Goal: Transaction & Acquisition: Book appointment/travel/reservation

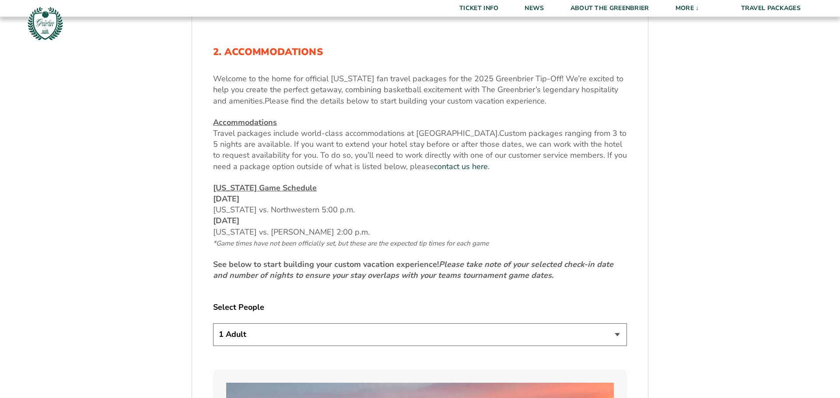
scroll to position [392, 0]
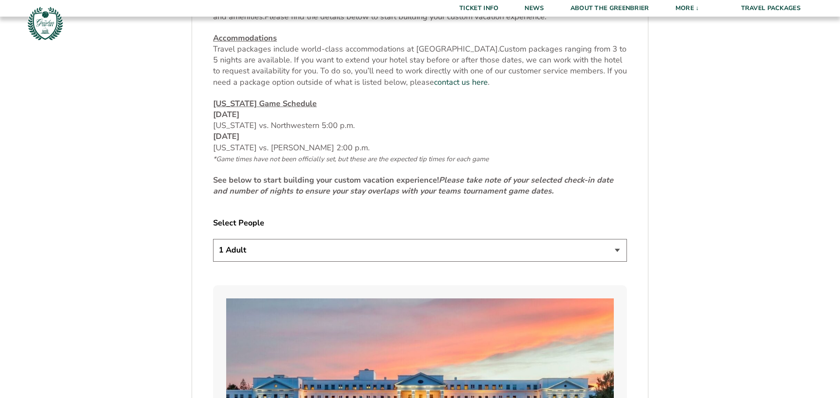
click at [362, 244] on select "1 Adult 2 Adults 3 Adults 4 Adults 2 Adults + 1 Child 2 Adults + 2 Children 2 A…" at bounding box center [420, 250] width 414 height 22
select select "3 Adults"
click at [213, 239] on select "1 Adult 2 Adults 3 Adults 4 Adults 2 Adults + 1 Child 2 Adults + 2 Children 2 A…" at bounding box center [420, 250] width 414 height 22
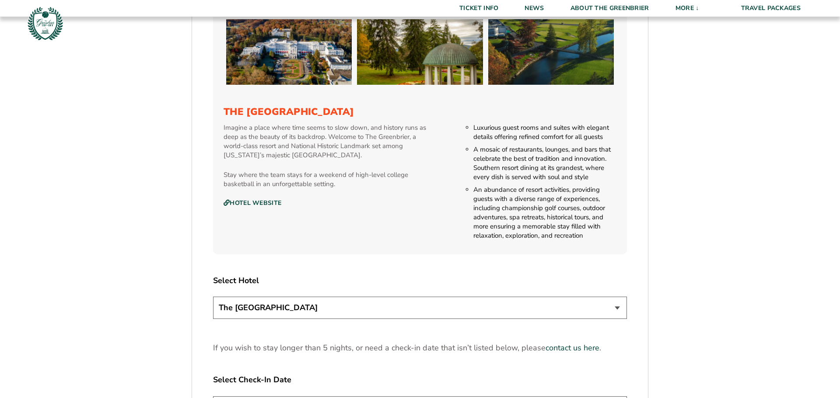
scroll to position [898, 0]
click at [340, 310] on select "The [GEOGRAPHIC_DATA]" at bounding box center [420, 308] width 414 height 22
click at [340, 311] on select "The [GEOGRAPHIC_DATA]" at bounding box center [420, 308] width 414 height 22
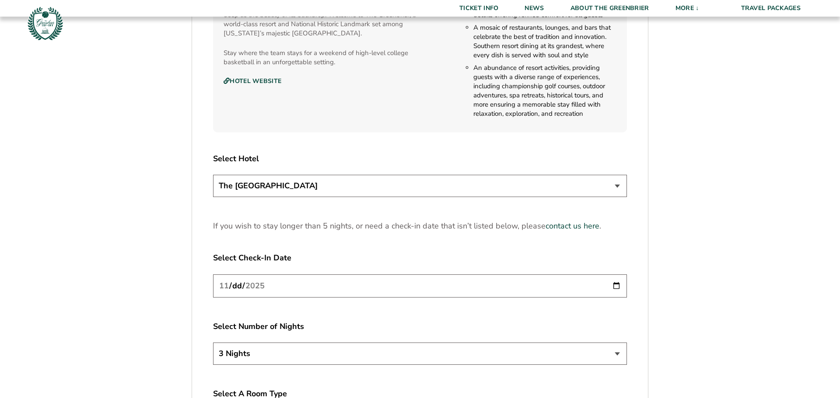
scroll to position [1024, 0]
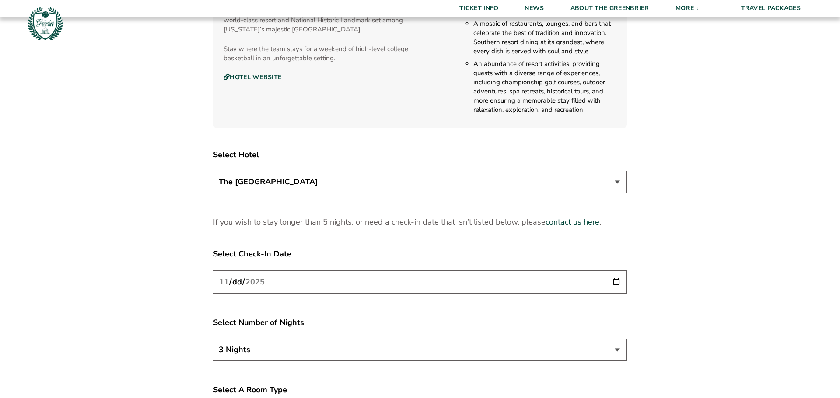
click at [327, 284] on input "[DATE]" at bounding box center [420, 282] width 414 height 23
click at [618, 282] on input "[DATE]" at bounding box center [420, 282] width 414 height 23
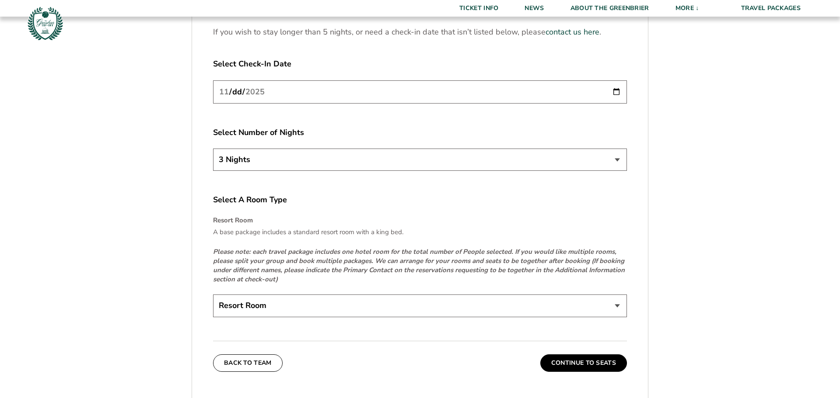
scroll to position [1216, 0]
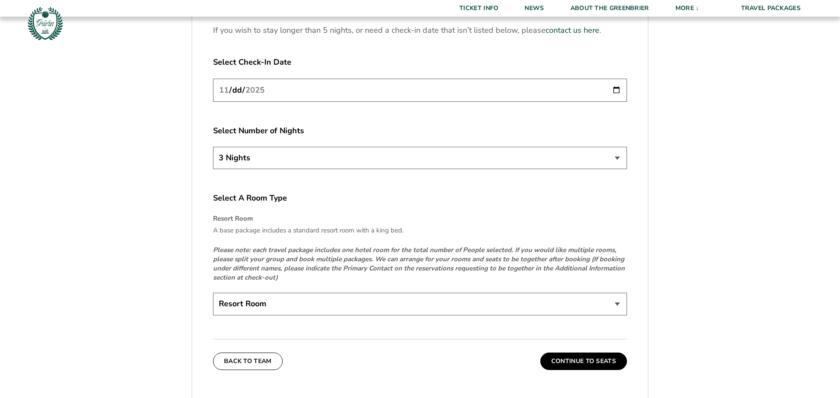
click at [279, 304] on select "Resort Room" at bounding box center [420, 304] width 414 height 22
click at [574, 358] on button "Continue To Seats" at bounding box center [583, 361] width 87 height 17
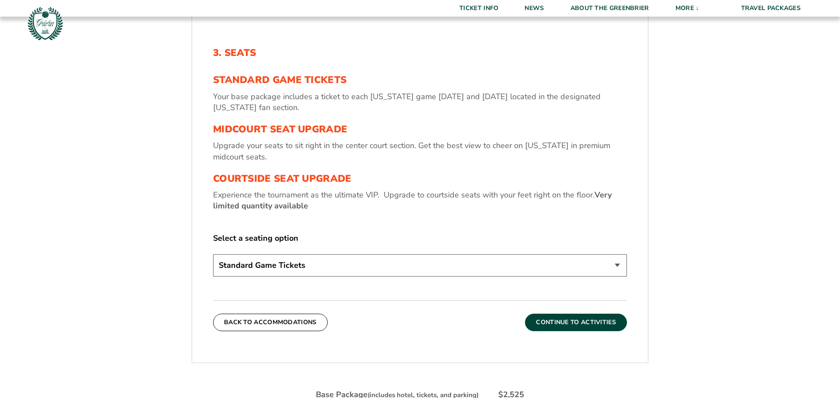
scroll to position [308, 0]
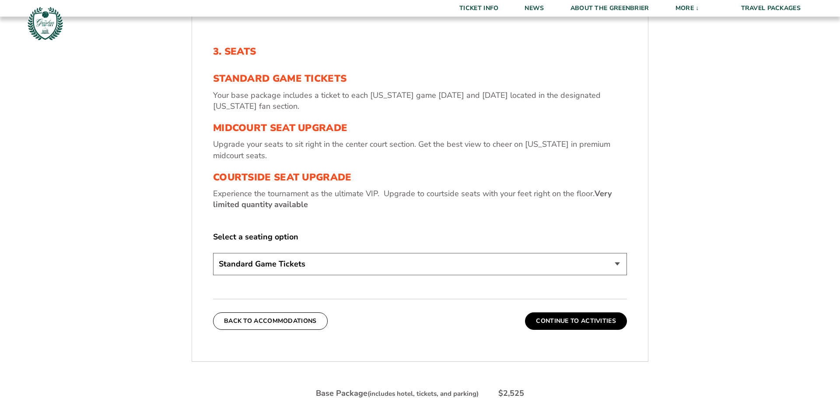
click at [478, 259] on select "Standard Game Tickets Midcourt Seat Upgrade (+$130 per person) Courtside Seat U…" at bounding box center [420, 264] width 414 height 22
click at [478, 232] on label "Select a seating option" at bounding box center [420, 237] width 414 height 11
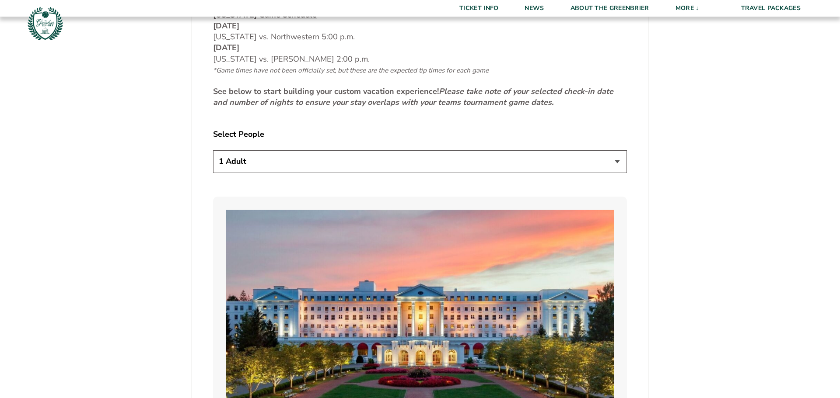
scroll to position [485, 0]
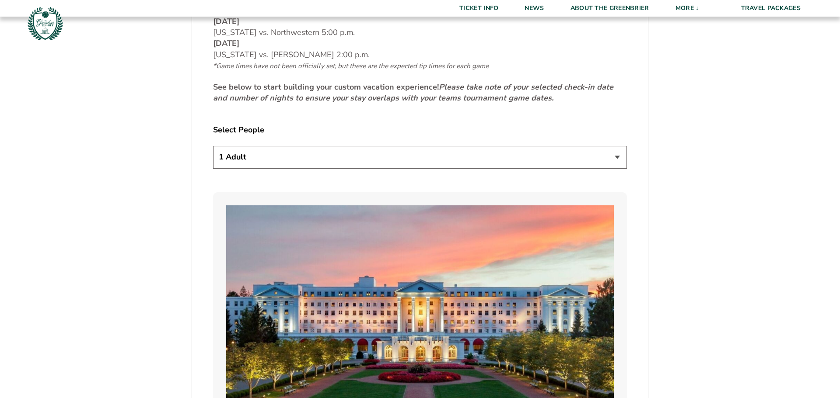
click at [397, 152] on select "1 Adult 2 Adults 3 Adults 4 Adults 2 Adults + 1 Child 2 Adults + 2 Children 2 A…" at bounding box center [420, 157] width 414 height 22
select select "4 Adults"
click at [213, 146] on select "1 Adult 2 Adults 3 Adults 4 Adults 2 Adults + 1 Child 2 Adults + 2 Children 2 A…" at bounding box center [420, 157] width 414 height 22
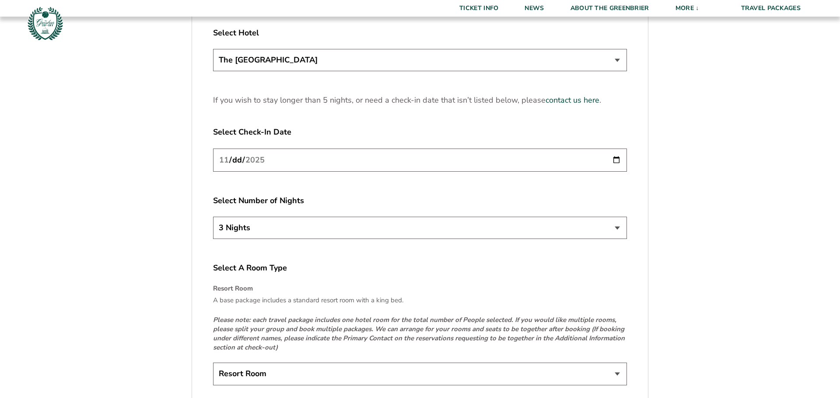
scroll to position [1145, 0]
click at [386, 154] on input "[DATE]" at bounding box center [420, 161] width 414 height 23
click at [614, 162] on input "[DATE]" at bounding box center [420, 161] width 414 height 23
type input "[DATE]"
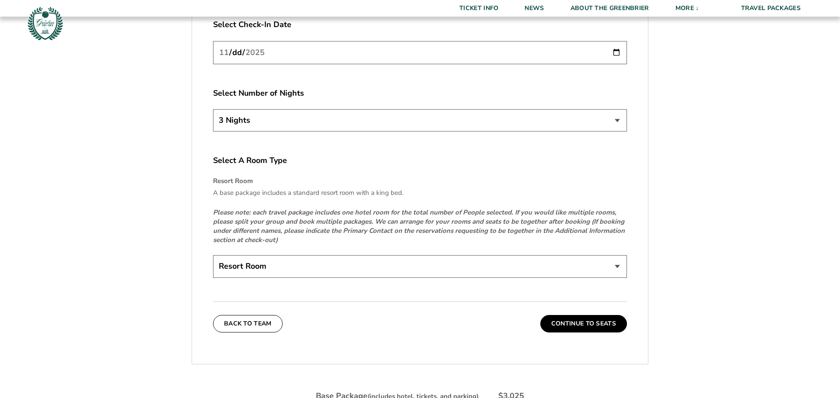
scroll to position [1256, 0]
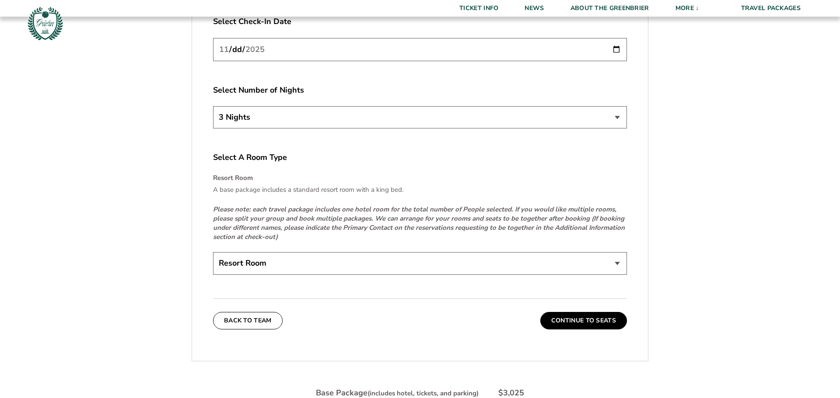
click at [614, 51] on input "[DATE]" at bounding box center [420, 49] width 414 height 23
click at [615, 51] on input "[DATE]" at bounding box center [420, 49] width 414 height 23
click at [562, 114] on select "3 Nights 4 Nights 5 Nights" at bounding box center [420, 117] width 414 height 22
click at [615, 53] on input "[DATE]" at bounding box center [420, 49] width 414 height 23
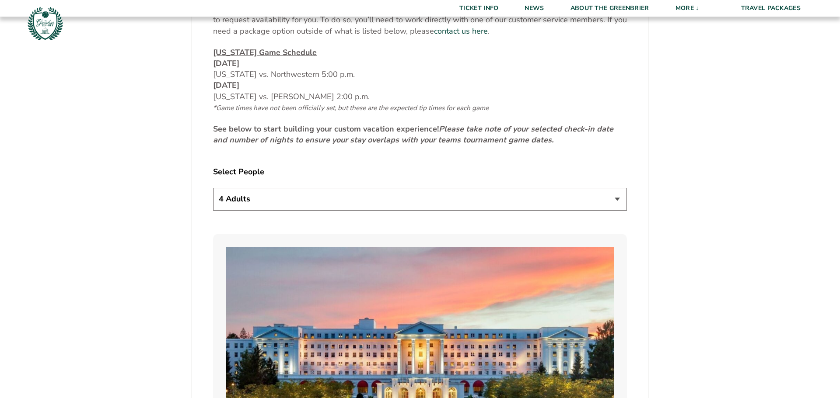
scroll to position [440, 0]
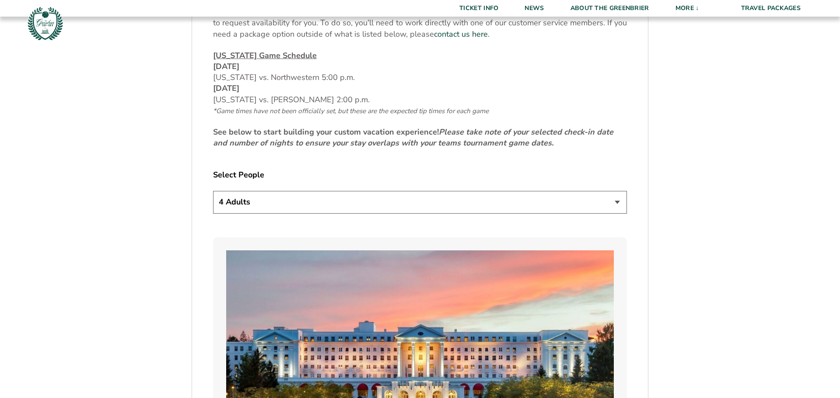
click at [236, 203] on select "1 Adult 2 Adults 3 Adults 4 Adults 2 Adults + 1 Child 2 Adults + 2 Children 2 A…" at bounding box center [420, 202] width 414 height 22
select select "2 Adults"
click at [213, 191] on select "1 Adult 2 Adults 3 Adults 4 Adults 2 Adults + 1 Child 2 Adults + 2 Children 2 A…" at bounding box center [420, 202] width 414 height 22
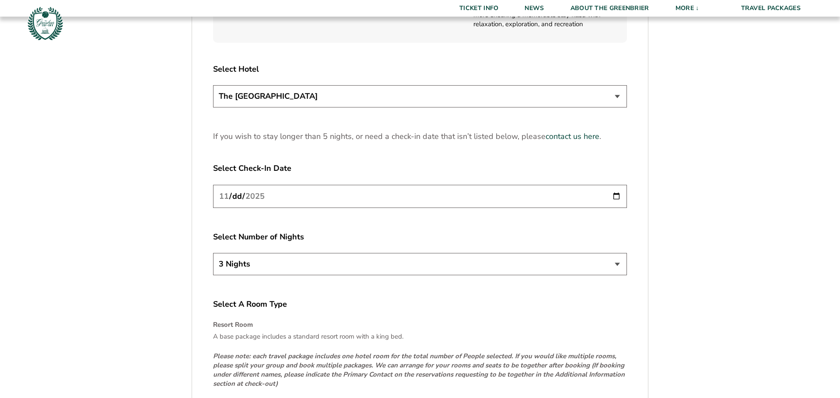
scroll to position [1181, 0]
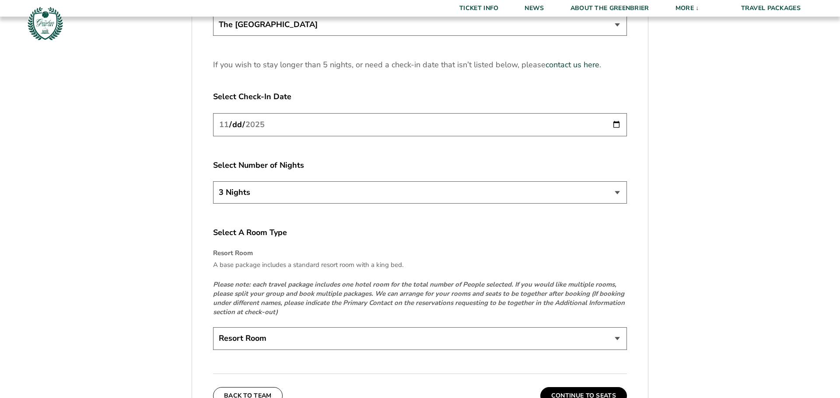
click at [404, 132] on input "[DATE]" at bounding box center [420, 124] width 414 height 23
click at [615, 122] on input "[DATE]" at bounding box center [420, 124] width 414 height 23
type input "[DATE]"
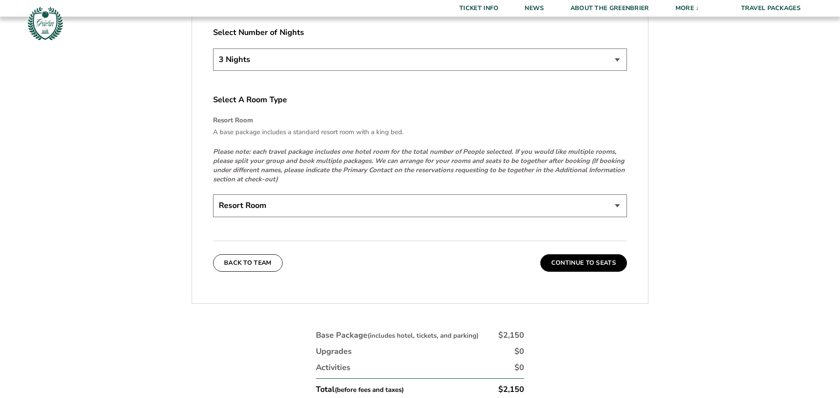
scroll to position [1315, 0]
click at [561, 212] on select "Resort Room" at bounding box center [420, 205] width 414 height 22
click at [561, 210] on select "Resort Room" at bounding box center [420, 205] width 414 height 22
click at [535, 64] on select "3 Nights 4 Nights 5 Nights" at bounding box center [420, 59] width 414 height 22
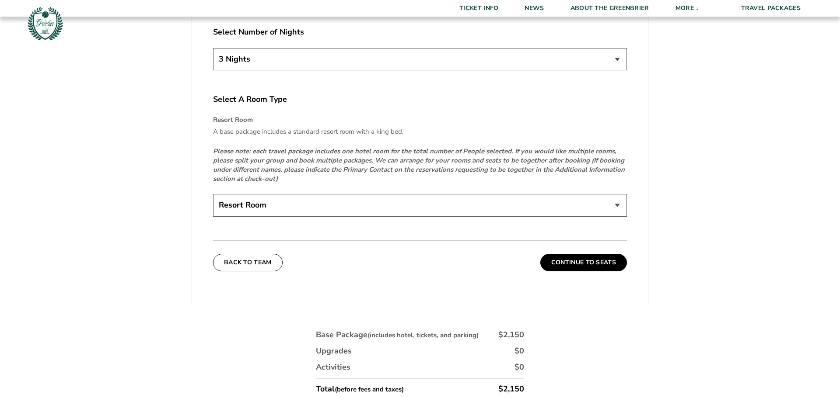
click at [535, 64] on select "3 Nights 4 Nights 5 Nights" at bounding box center [420, 59] width 414 height 22
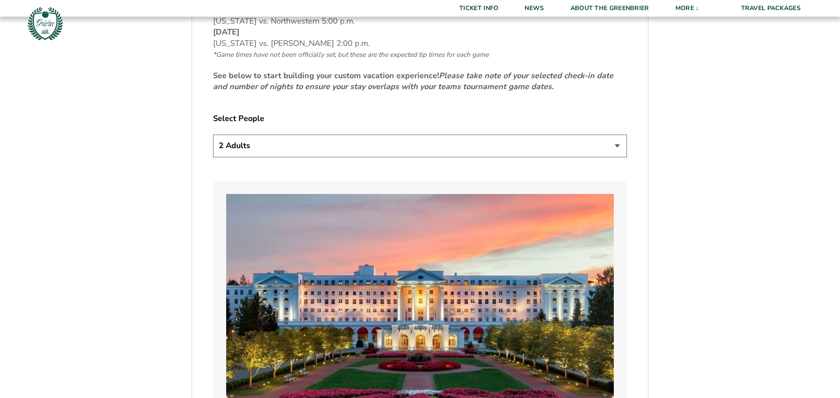
scroll to position [496, 0]
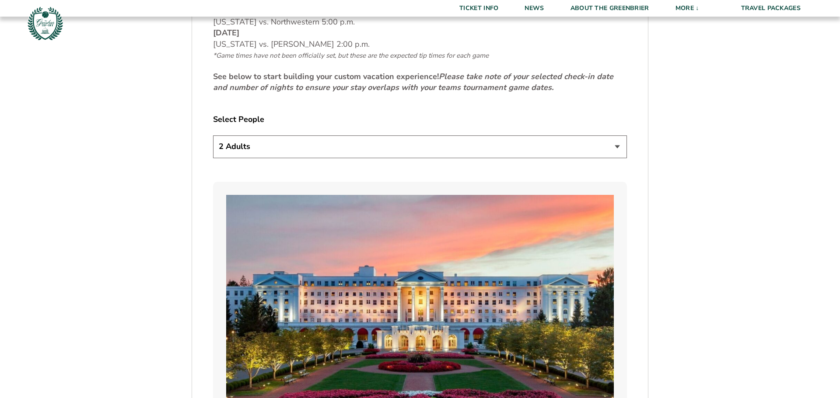
click at [270, 154] on select "1 Adult 2 Adults 3 Adults 4 Adults 2 Adults + 1 Child 2 Adults + 2 Children 2 A…" at bounding box center [420, 147] width 414 height 22
select select "4 Adults"
click at [213, 136] on select "1 Adult 2 Adults 3 Adults 4 Adults 2 Adults + 1 Child 2 Adults + 2 Children 2 A…" at bounding box center [420, 147] width 414 height 22
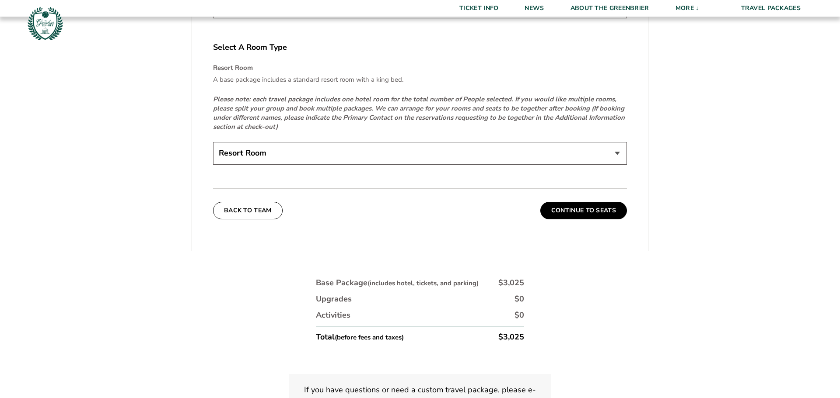
scroll to position [1381, 0]
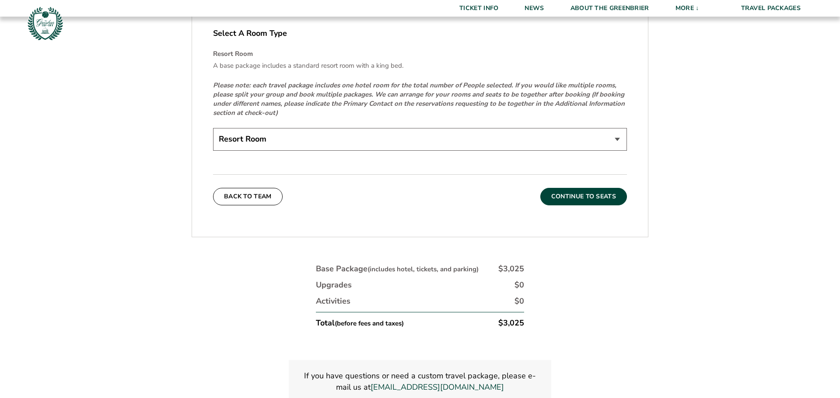
click at [579, 196] on button "Continue To Seats" at bounding box center [583, 196] width 87 height 17
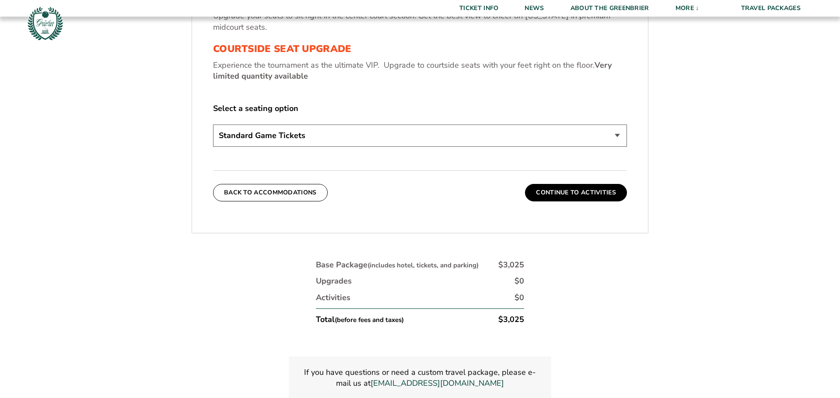
scroll to position [430, 0]
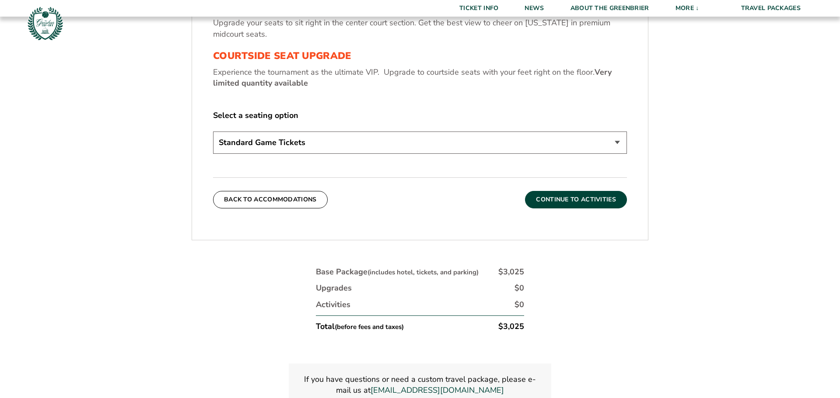
click at [548, 197] on button "Continue To Activities" at bounding box center [576, 199] width 102 height 17
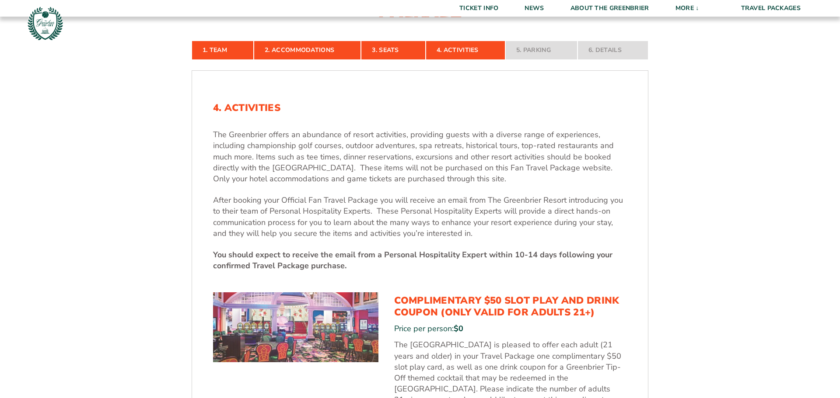
scroll to position [251, 0]
click at [647, 298] on div "4. Activities The Greenbrier offers an abundance of resort activities, providin…" at bounding box center [420, 319] width 456 height 474
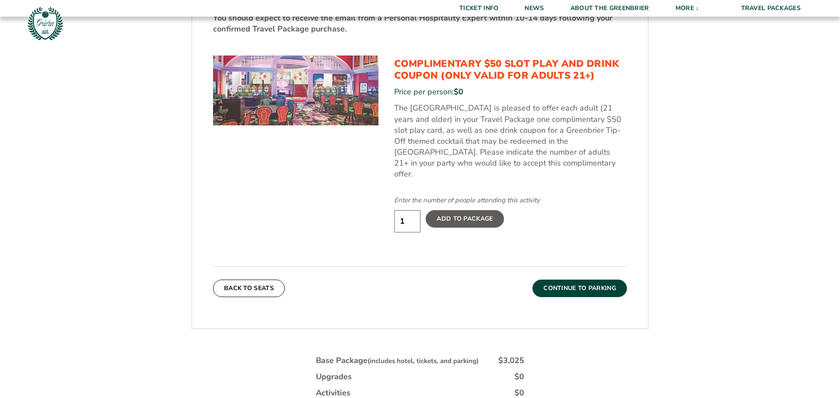
click at [576, 283] on button "Continue To Parking" at bounding box center [579, 288] width 94 height 17
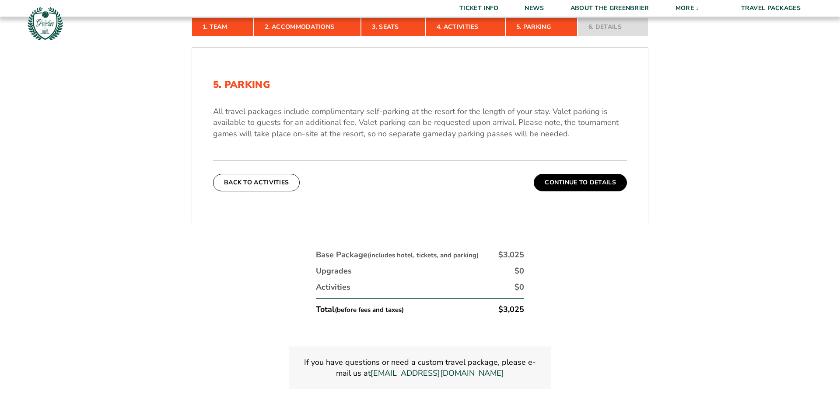
scroll to position [276, 0]
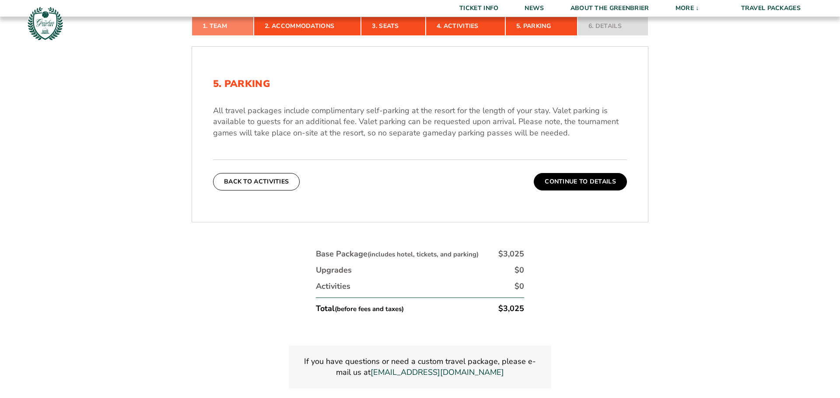
click at [218, 25] on link "1. Team" at bounding box center [223, 26] width 62 height 19
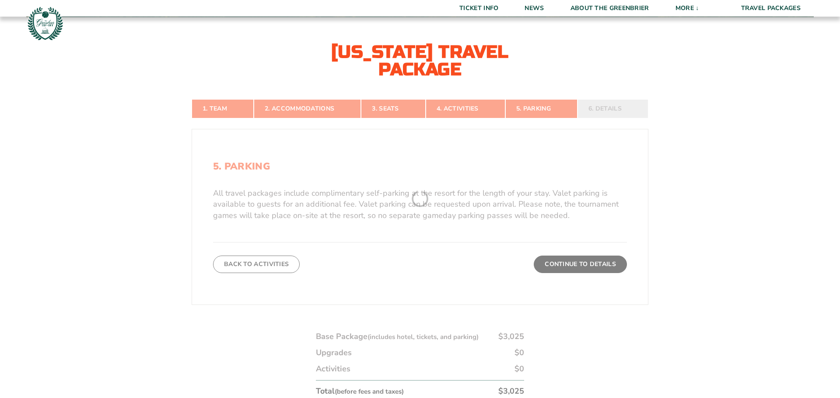
scroll to position [188, 0]
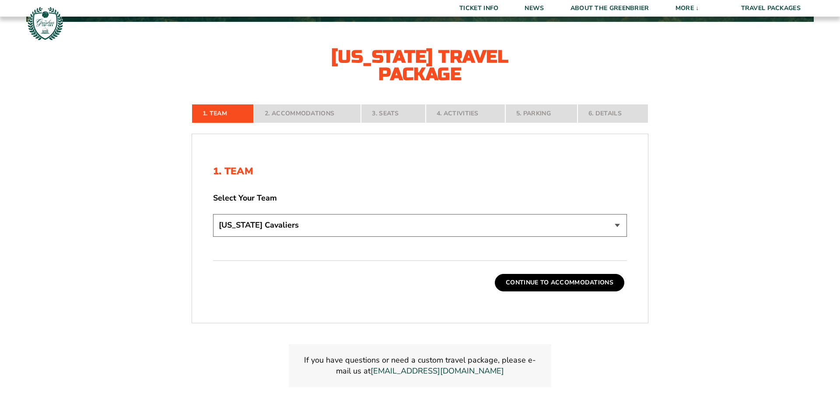
click at [496, 223] on select "[US_STATE] Cavaliers" at bounding box center [420, 225] width 414 height 22
click at [493, 226] on select "[US_STATE] Cavaliers" at bounding box center [420, 225] width 414 height 22
